Goal: Task Accomplishment & Management: Complete application form

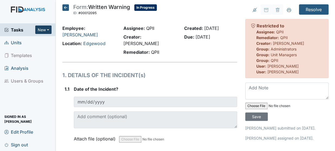
click at [42, 31] on button "New" at bounding box center [43, 29] width 16 height 8
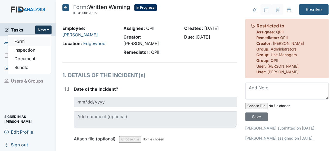
click at [20, 40] on link "Form" at bounding box center [29, 41] width 43 height 9
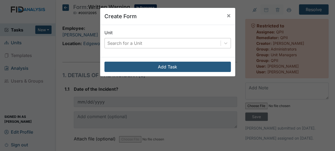
click at [205, 40] on div "Search for a Unit" at bounding box center [163, 43] width 116 height 10
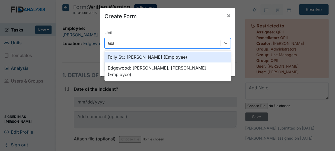
type input "asan"
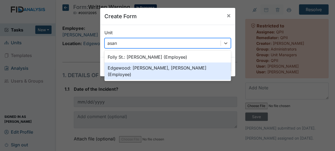
click at [174, 68] on div "Edgewood: [PERSON_NAME], [PERSON_NAME] (Employee)" at bounding box center [167, 70] width 126 height 17
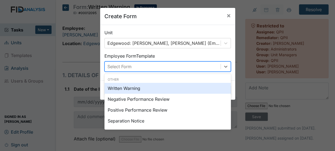
click at [152, 62] on div "Select Form" at bounding box center [163, 67] width 116 height 10
click at [129, 88] on div "Written Warning" at bounding box center [167, 88] width 126 height 11
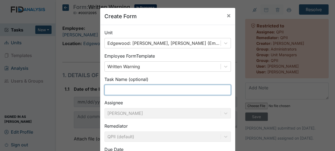
click at [129, 88] on input "text" at bounding box center [167, 90] width 126 height 10
type input "Med error"
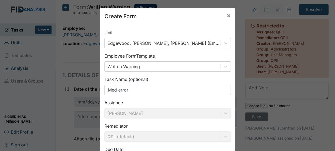
scroll to position [49, 0]
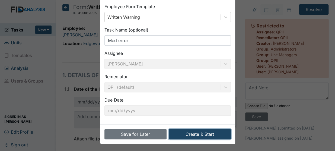
click at [180, 131] on button "Create & Start" at bounding box center [200, 134] width 62 height 10
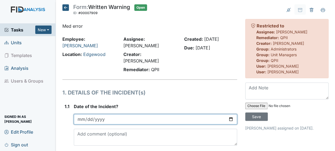
click at [84, 114] on input "date" at bounding box center [155, 119] width 163 height 10
type input "[DATE]"
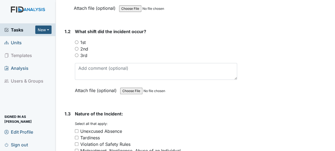
scroll to position [158, 0]
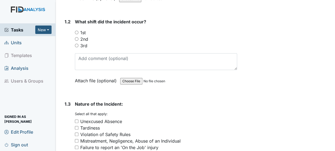
click at [76, 31] on input "1st" at bounding box center [77, 33] width 4 height 4
radio input "true"
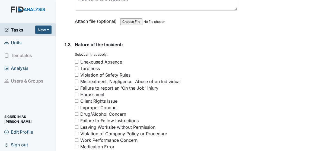
scroll to position [240, 0]
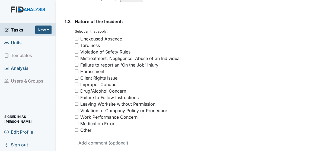
click at [77, 121] on input "Medication Error" at bounding box center [77, 123] width 4 height 4
checkbox input "true"
click at [77, 63] on input "Failure to report an 'On the Job' injury" at bounding box center [77, 65] width 4 height 4
checkbox input "false"
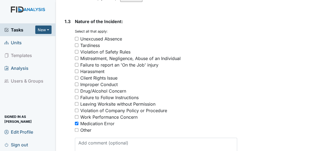
click at [77, 108] on input "Violation of Company Policy or Procedure" at bounding box center [77, 110] width 4 height 4
checkbox input "true"
click at [77, 115] on input "Work Performance Concern" at bounding box center [77, 117] width 4 height 4
checkbox input "true"
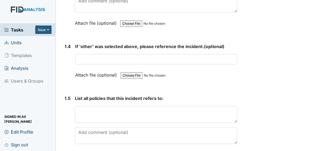
scroll to position [384, 0]
